Goal: Find specific fact: Find specific fact

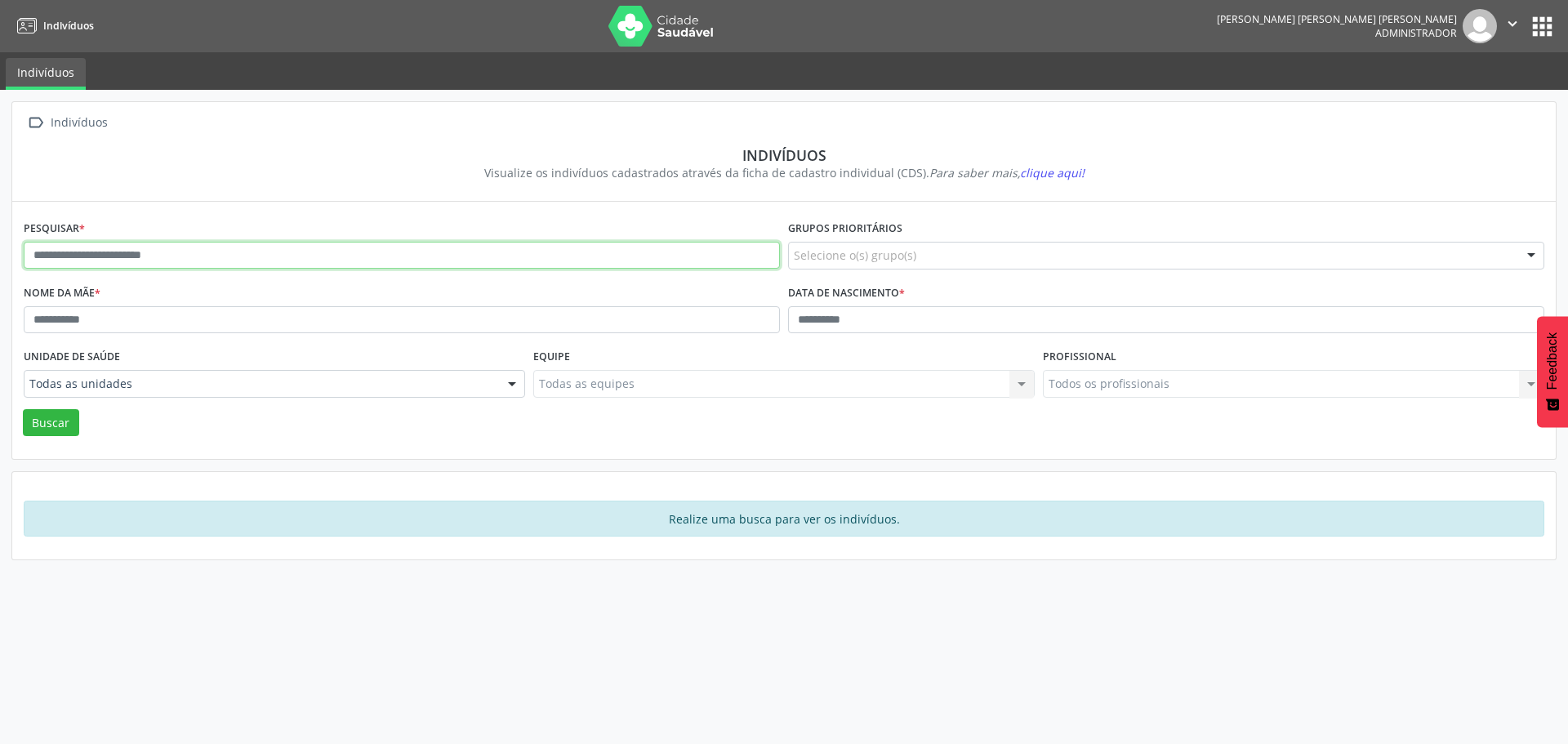
click at [220, 265] on input "text" at bounding box center [402, 256] width 757 height 28
type input "****"
click at [23, 409] on button "Buscar" at bounding box center [52, 423] width 56 height 28
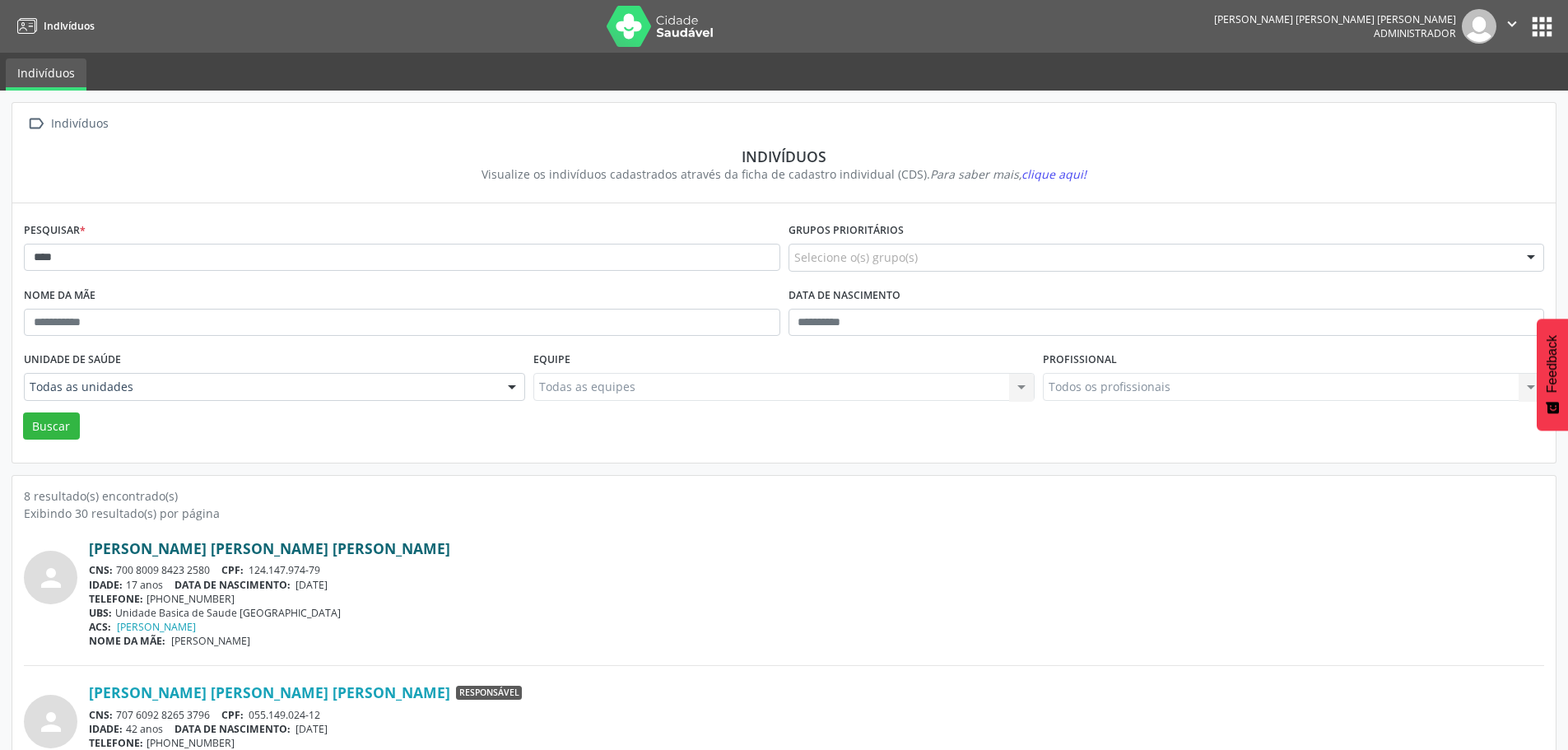
click at [244, 554] on link "[PERSON_NAME] [PERSON_NAME] [PERSON_NAME]" at bounding box center [270, 548] width 362 height 18
click at [160, 548] on link "[PERSON_NAME] [PERSON_NAME] [PERSON_NAME]" at bounding box center [270, 548] width 362 height 18
drag, startPoint x: 377, startPoint y: 549, endPoint x: 92, endPoint y: 548, distance: 285.0
click at [92, 548] on div "[PERSON_NAME] [PERSON_NAME] [PERSON_NAME]" at bounding box center [816, 548] width 1455 height 18
copy link "[PERSON_NAME] [PERSON_NAME] [PERSON_NAME]"
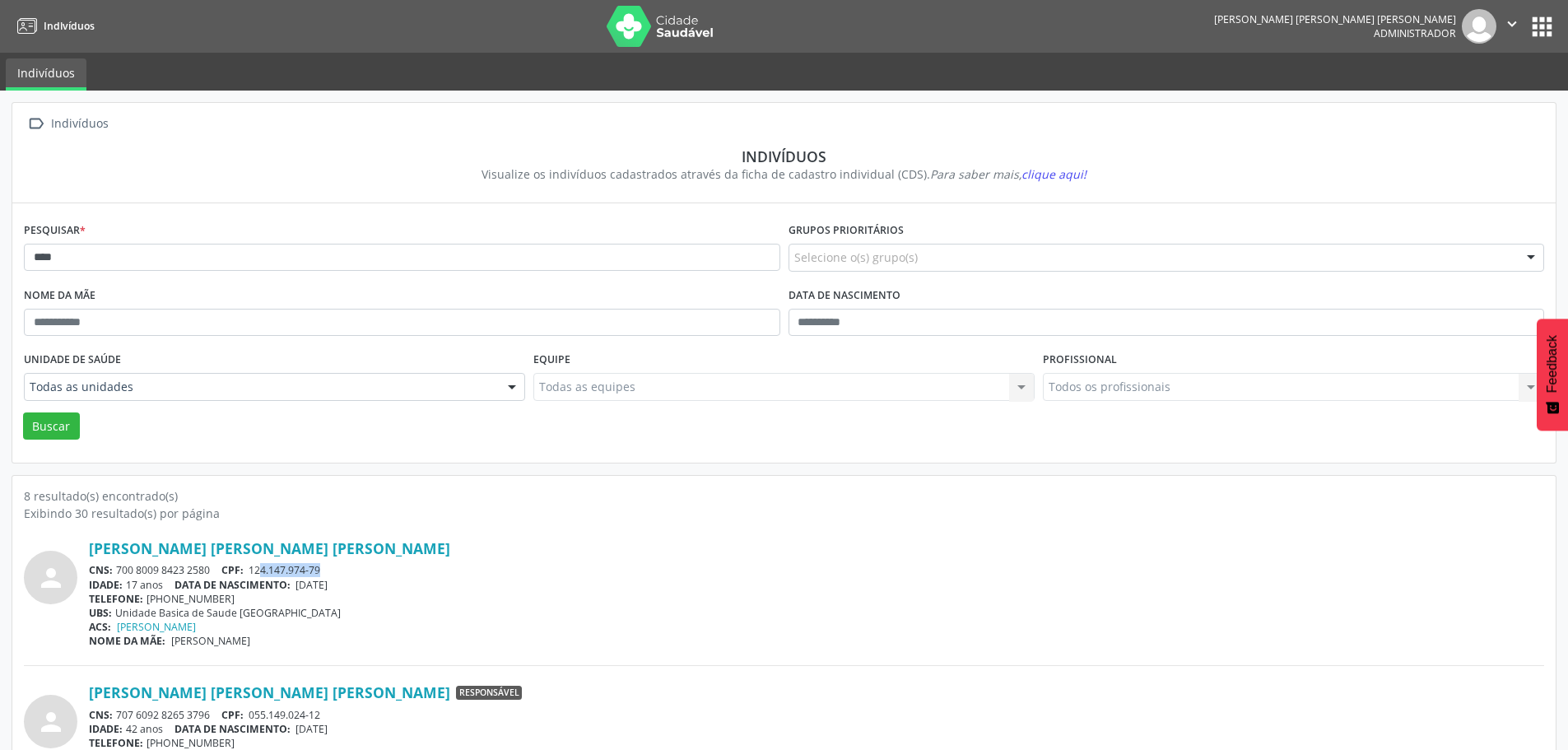
drag, startPoint x: 327, startPoint y: 568, endPoint x: 264, endPoint y: 570, distance: 63.0
click at [264, 570] on div "CNS: 700 8009 8423 2580 CPF: 124.147.974-79" at bounding box center [816, 570] width 1455 height 14
click at [453, 570] on div "CNS: 700 8009 8423 2580 CPF: 124.147.974-79" at bounding box center [816, 570] width 1455 height 14
drag, startPoint x: 324, startPoint y: 567, endPoint x: 250, endPoint y: 568, distance: 74.0
click at [250, 568] on div "CNS: 700 8009 8423 2580 CPF: 124.147.974-79" at bounding box center [816, 570] width 1455 height 14
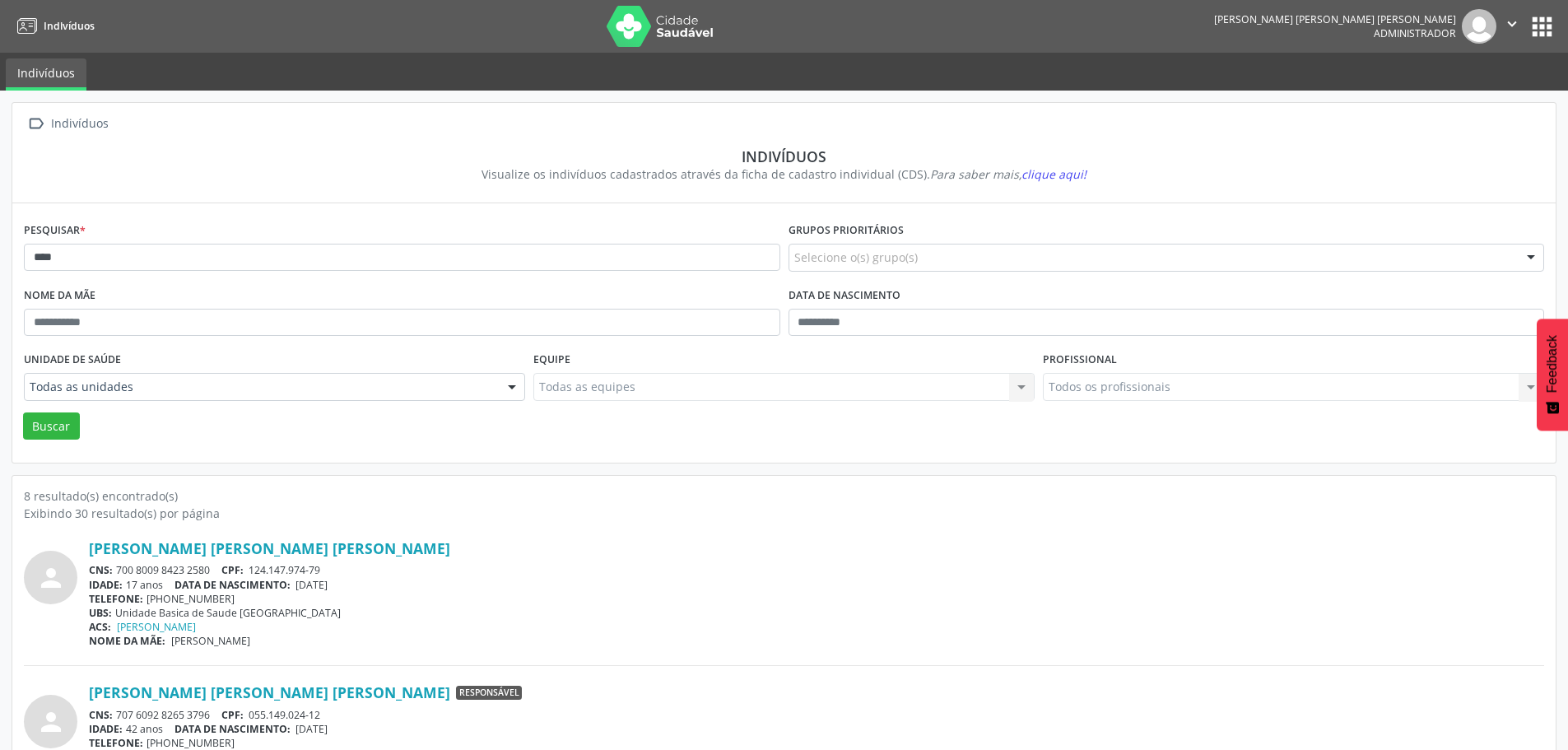
drag, startPoint x: 293, startPoint y: 557, endPoint x: 451, endPoint y: 543, distance: 158.6
click at [460, 540] on div "[PERSON_NAME] [PERSON_NAME] [PERSON_NAME]" at bounding box center [816, 548] width 1455 height 18
drag, startPoint x: 333, startPoint y: 572, endPoint x: 254, endPoint y: 573, distance: 79.0
click at [254, 573] on div "CNS: 700 8009 8423 2580 CPF: 124.147.974-79" at bounding box center [816, 570] width 1455 height 14
copy span "124.147.974-79"
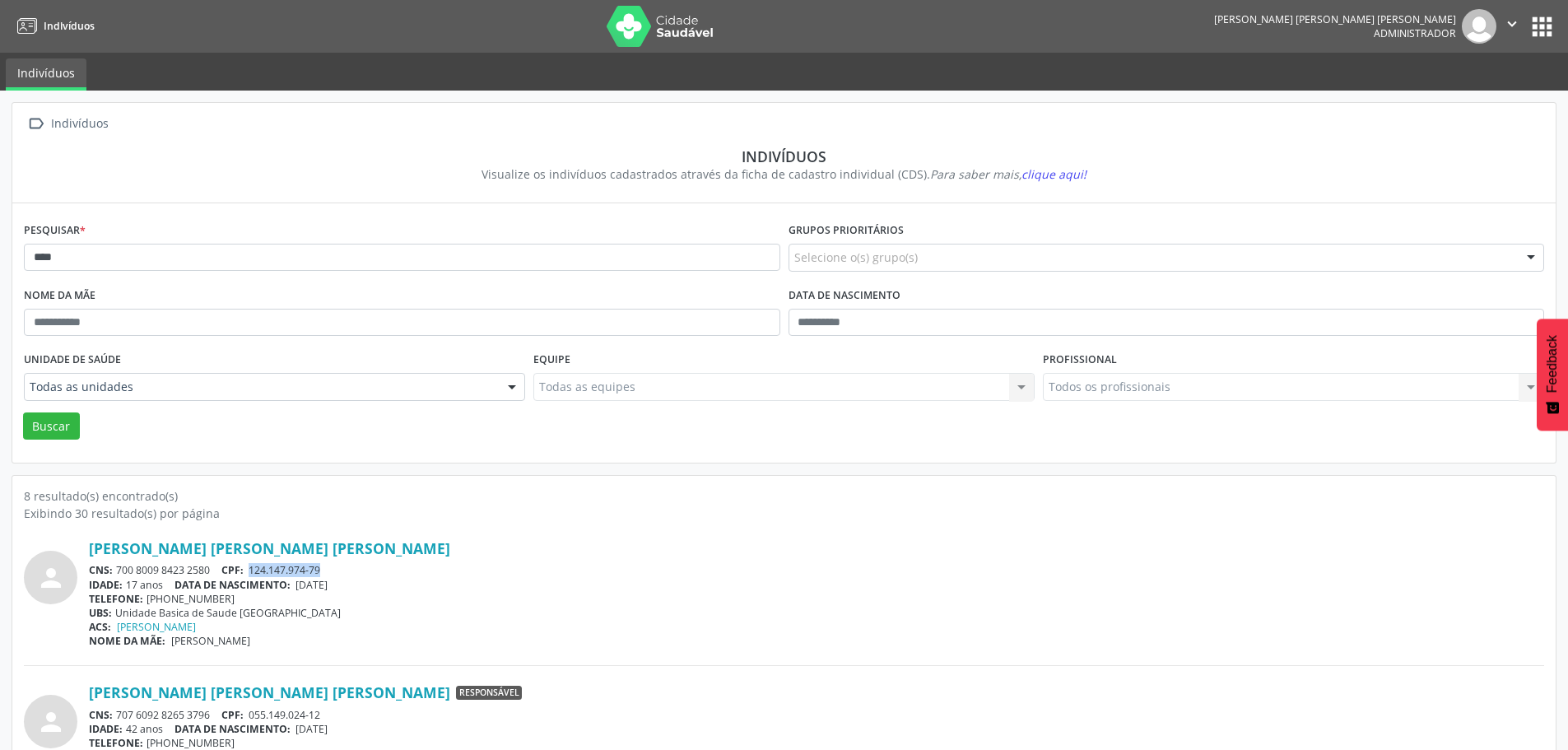
drag, startPoint x: 212, startPoint y: 568, endPoint x: 117, endPoint y: 568, distance: 95.0
click at [117, 568] on div "CNS: 700 8009 8423 2580 CPF: 124.147.974-79" at bounding box center [816, 570] width 1455 height 14
copy div "700 8009 8423 2580"
